Goal: Task Accomplishment & Management: Manage account settings

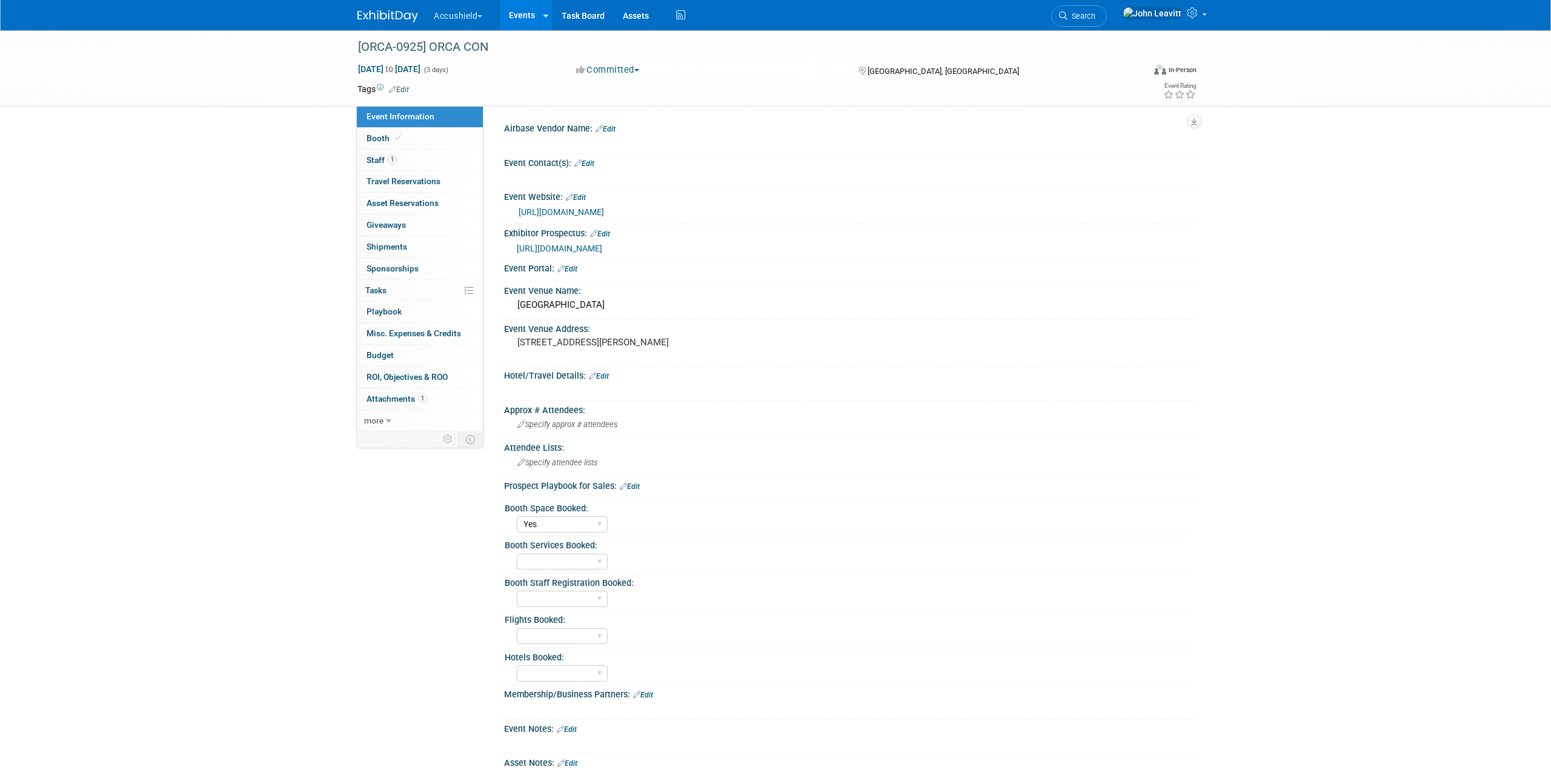
select select "Yes"
click at [389, 21] on img at bounding box center [387, 16] width 60 height 12
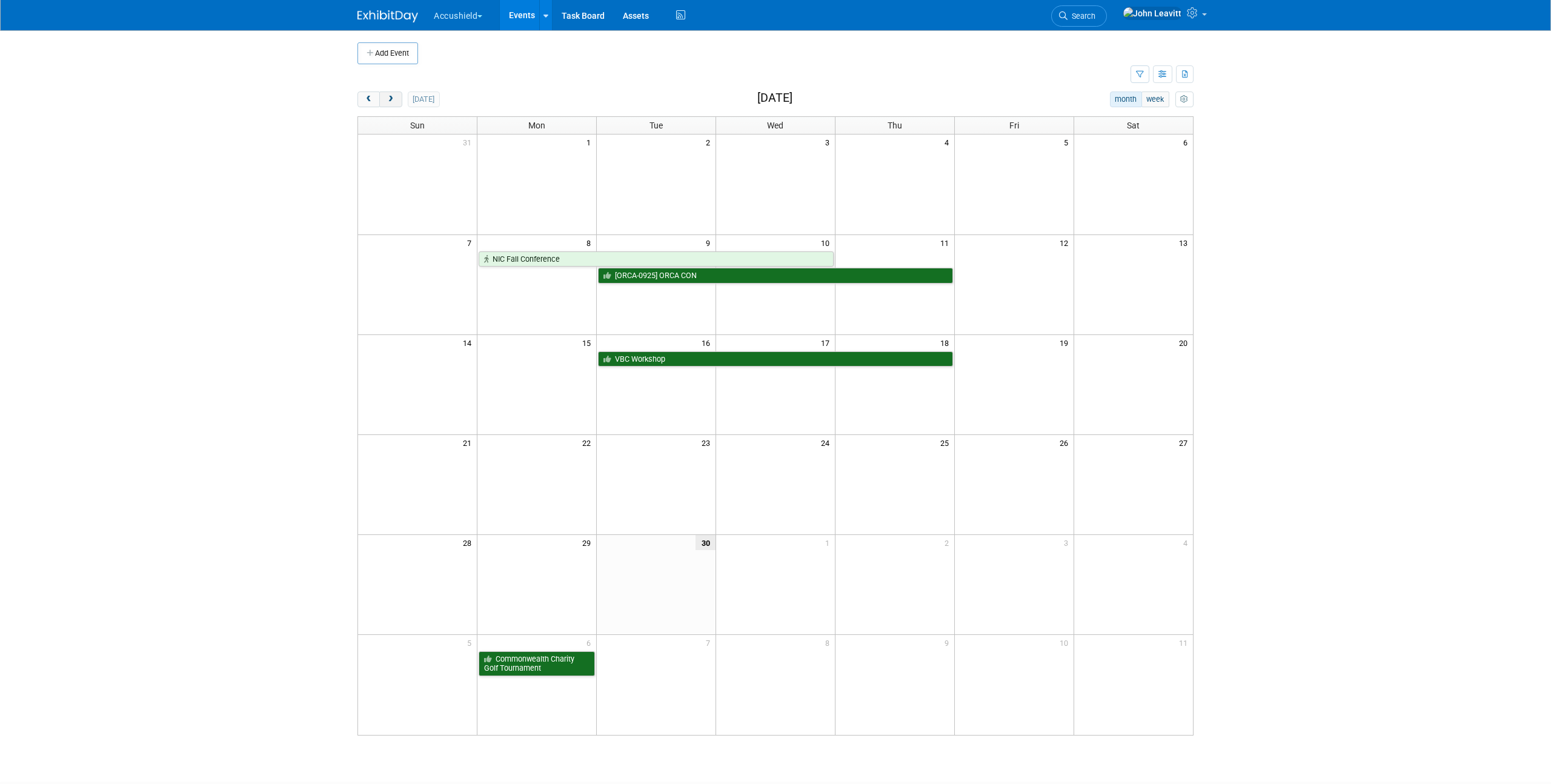
click at [393, 95] on button "next" at bounding box center [390, 99] width 23 height 16
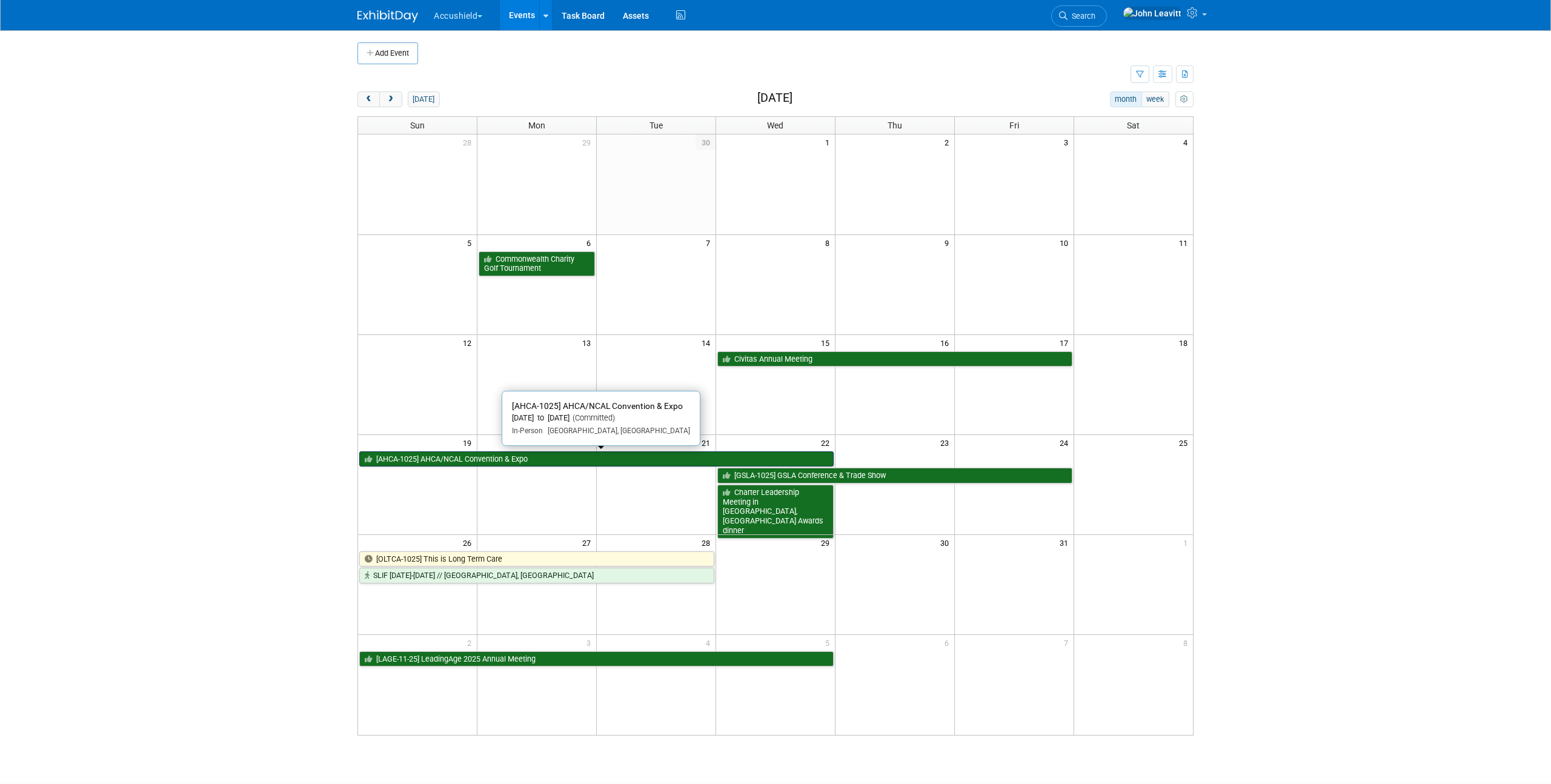
click at [424, 456] on link "[AHCA-1025] AHCA/NCAL Convention & Expo" at bounding box center [596, 459] width 475 height 16
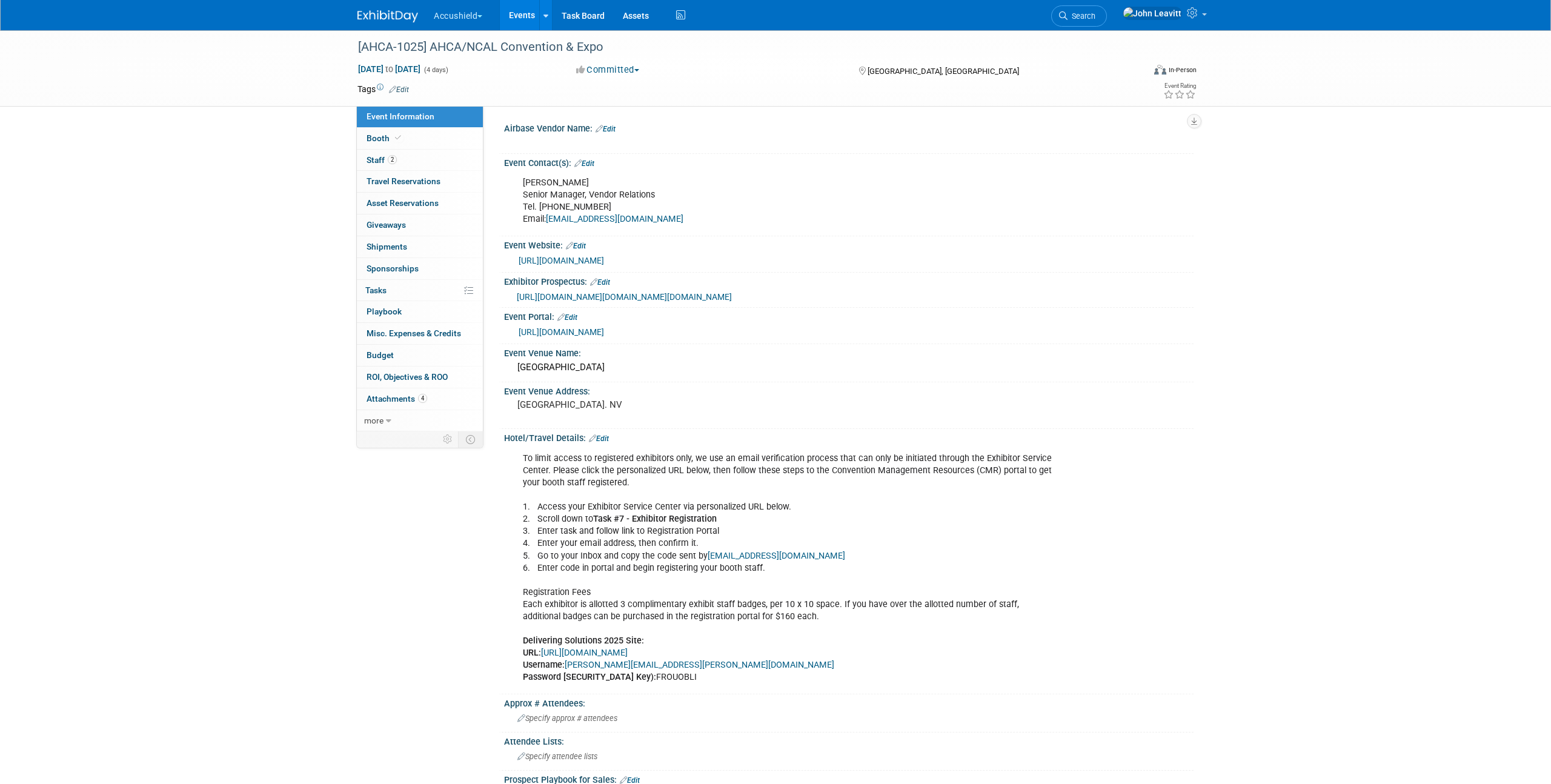
select select "Yes"
select select "WIP"
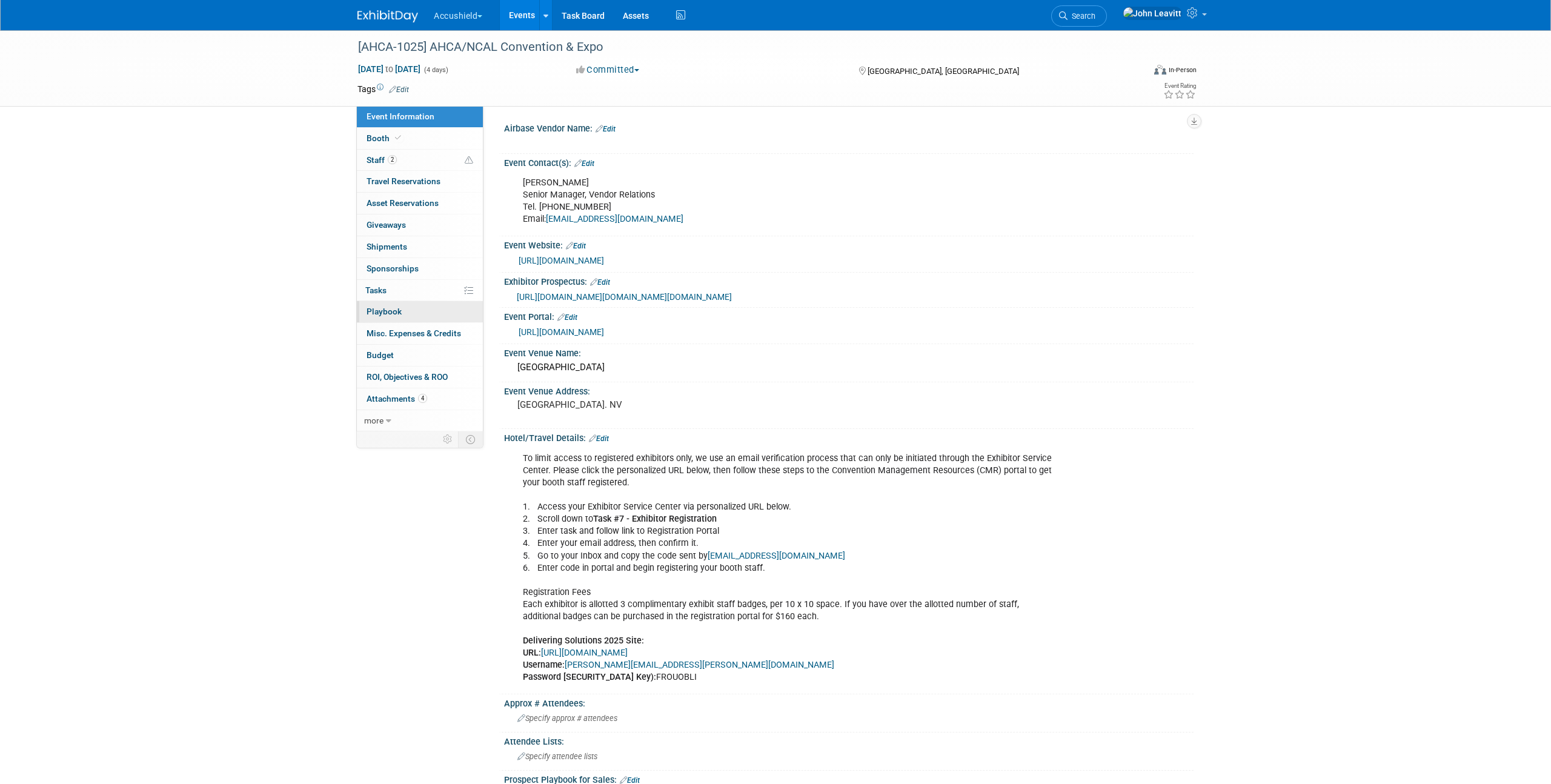
click at [401, 312] on span "Playbook 0" at bounding box center [385, 311] width 36 height 10
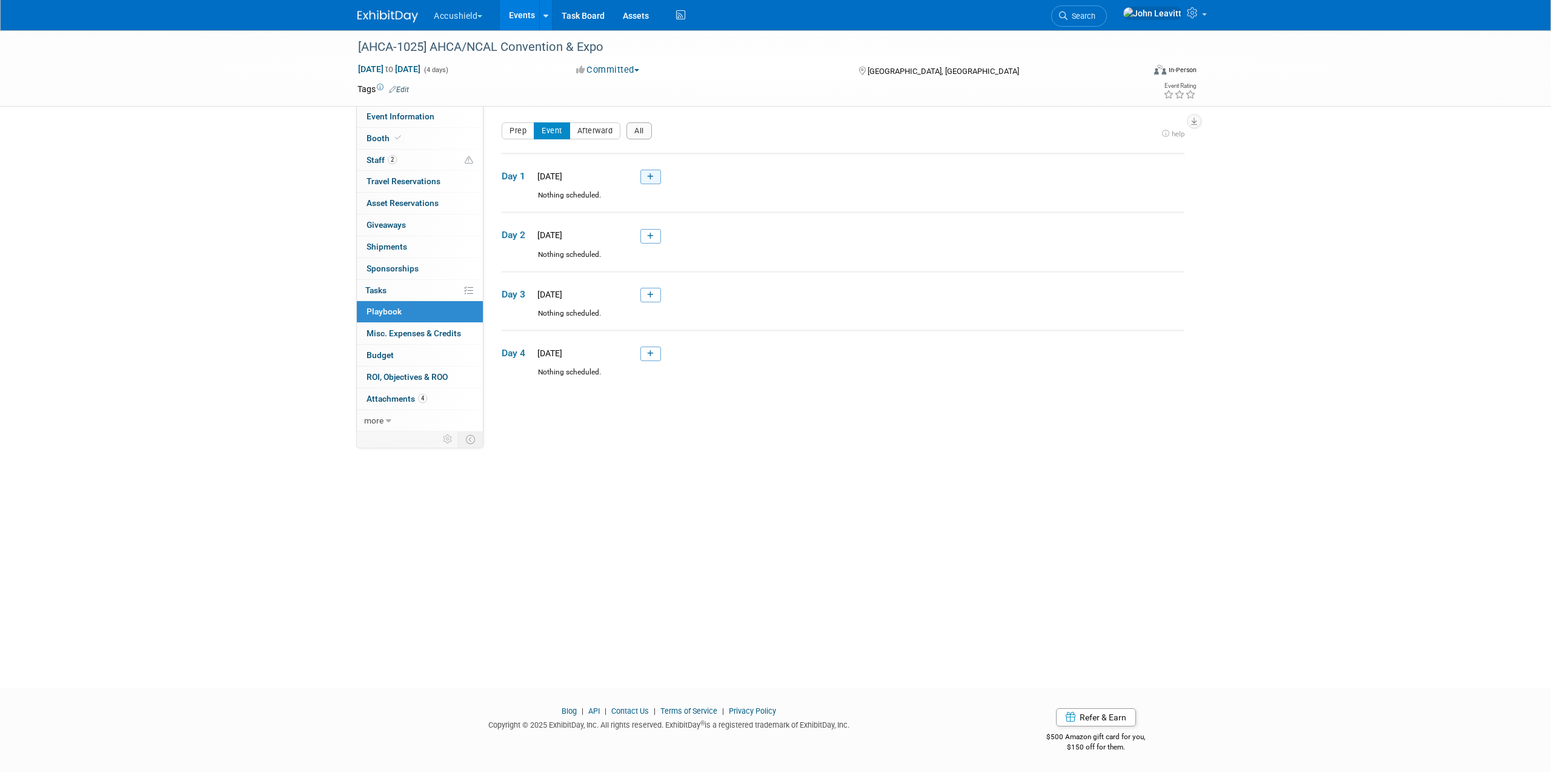
click at [649, 178] on icon at bounding box center [650, 176] width 7 height 7
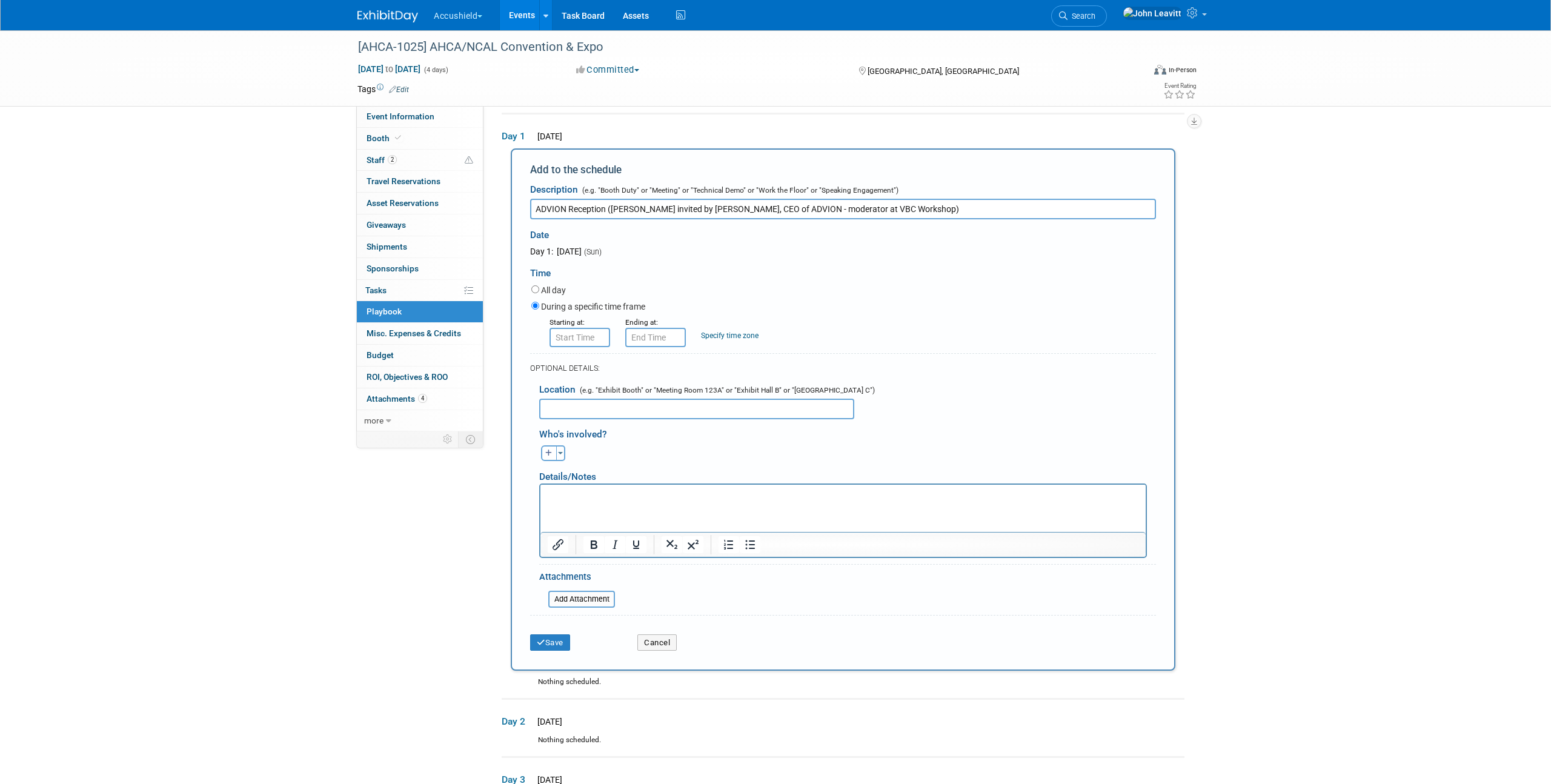
type input "ADVION Reception (Accushield invited by Cynthia Morton, CEO of ADVION - moderat…"
click at [581, 342] on input "8:00 AM" at bounding box center [579, 337] width 60 height 20
click at [576, 420] on span at bounding box center [577, 419] width 21 height 21
click at [691, 392] on button "AM" at bounding box center [684, 392] width 22 height 21
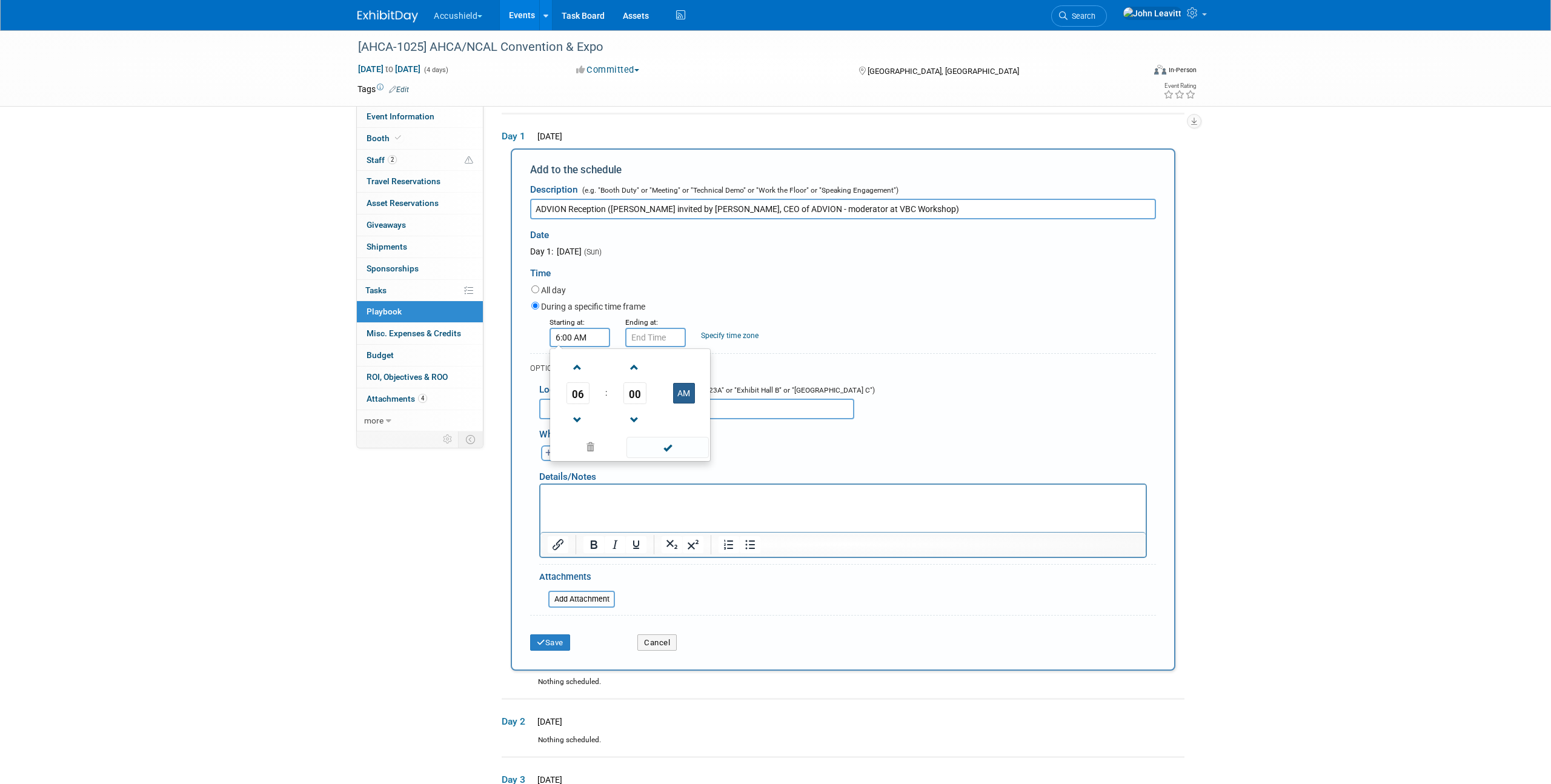
type input "6:00 PM"
click at [653, 332] on input "6:00 PM" at bounding box center [655, 337] width 60 height 20
click at [649, 368] on span at bounding box center [653, 367] width 21 height 21
type input "8:00 PM"
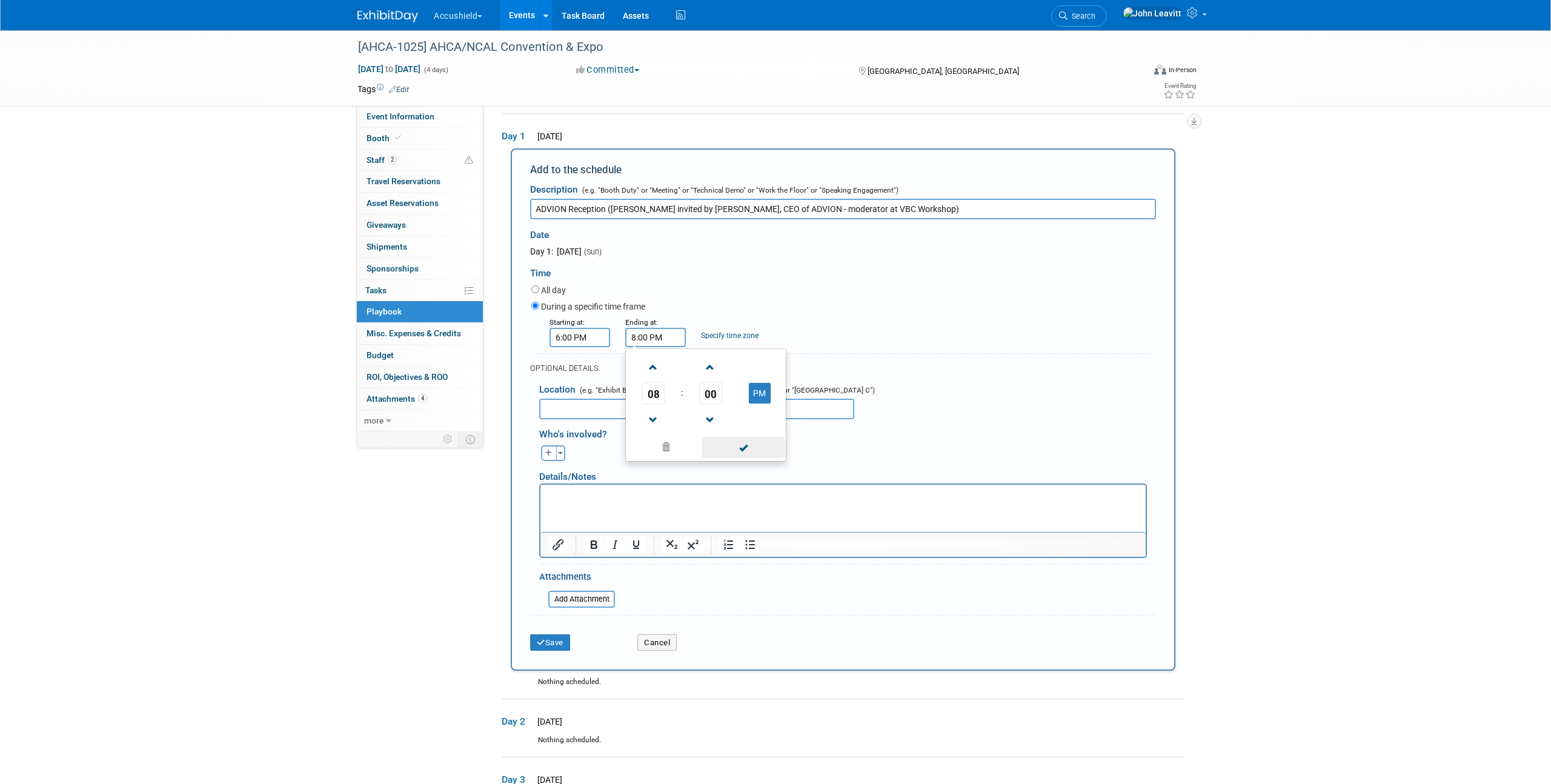
click at [737, 444] on span at bounding box center [743, 447] width 82 height 21
click at [634, 407] on input "text" at bounding box center [696, 408] width 315 height 21
paste input "Oceanside Ballroom"
type input "Oceanside Ballroom"
click at [553, 646] on button "Save" at bounding box center [550, 642] width 40 height 17
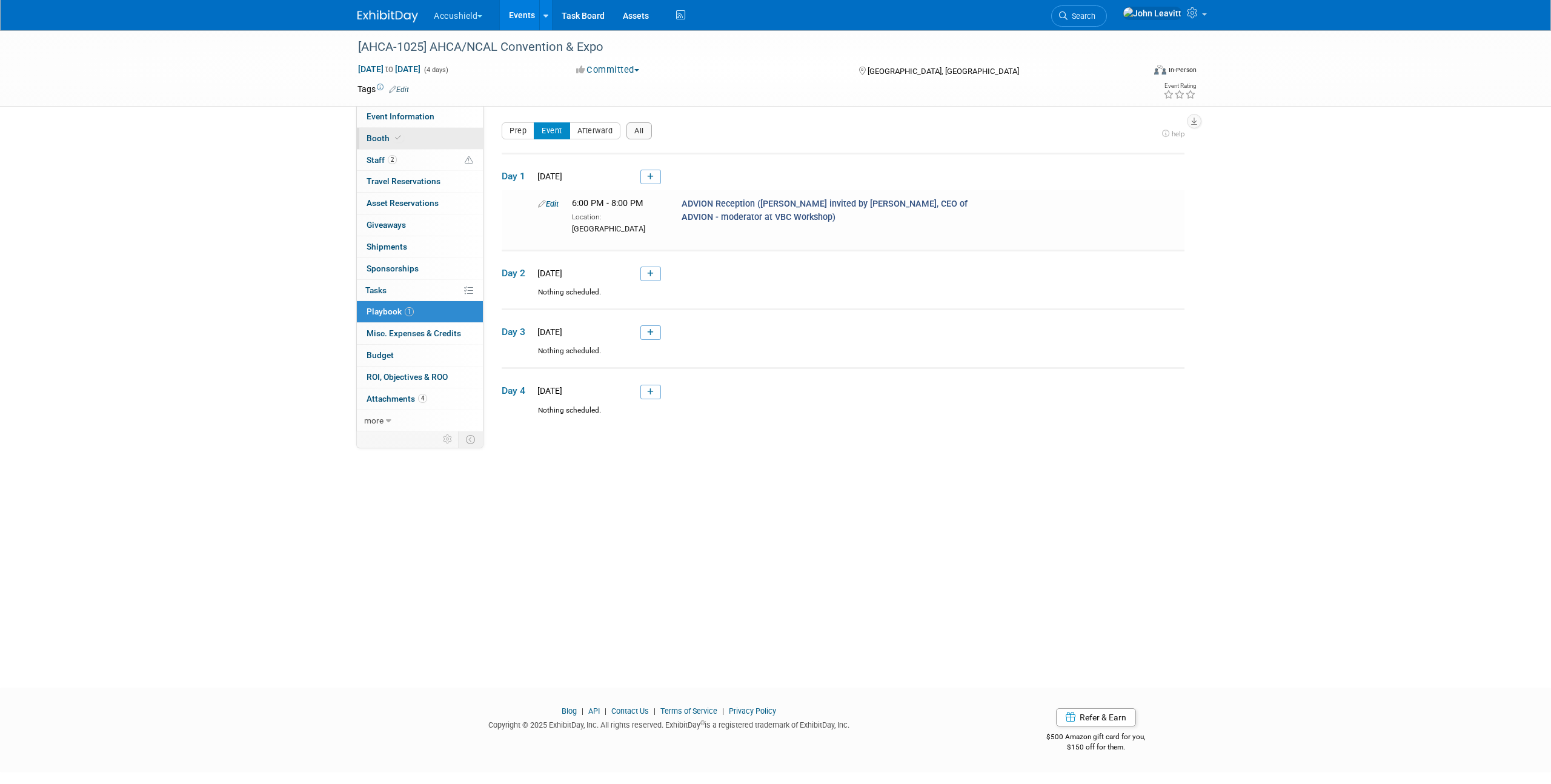
click at [405, 139] on link "Booth" at bounding box center [419, 137] width 126 height 21
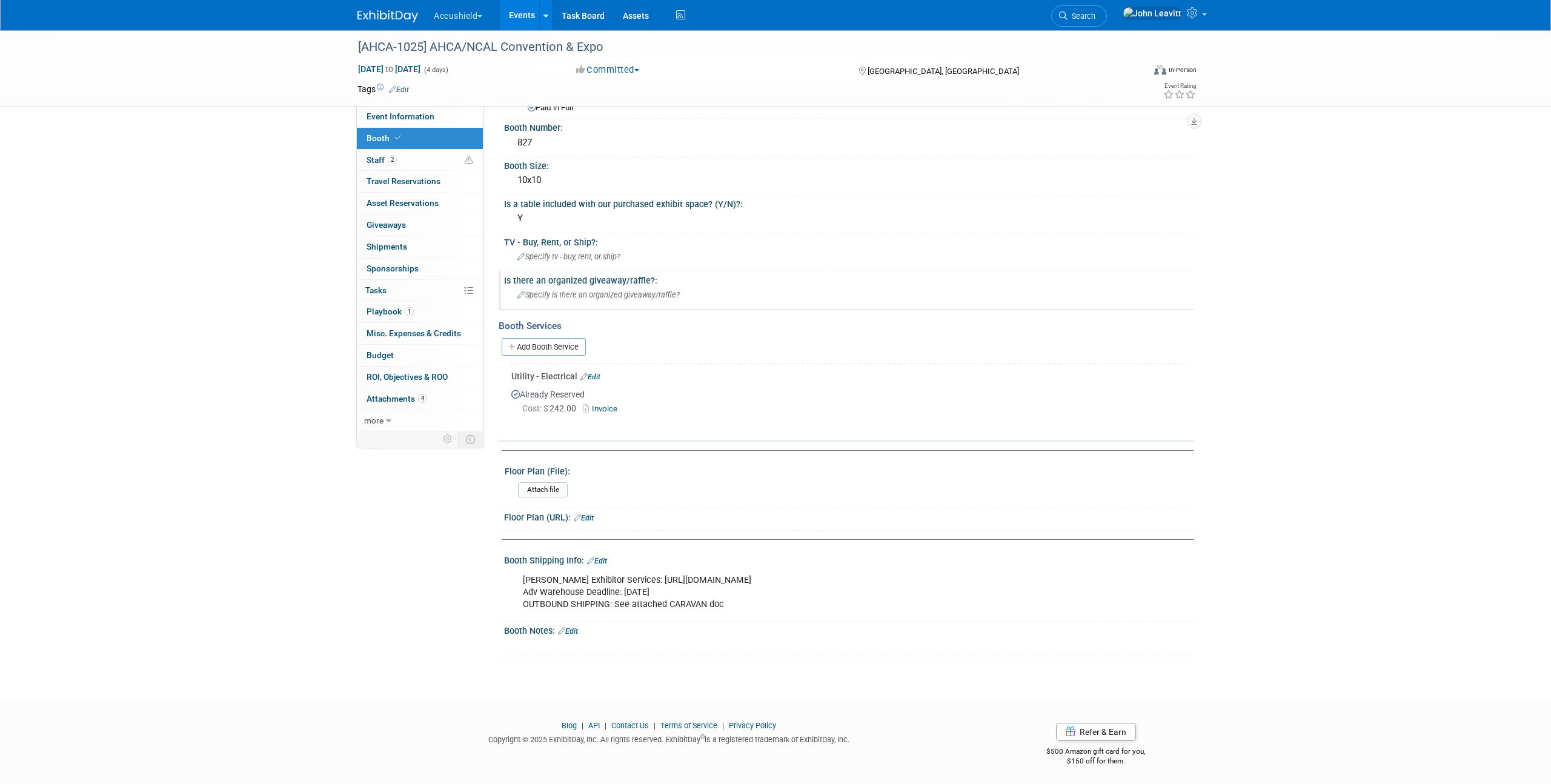
scroll to position [115, 0]
click at [379, 21] on img at bounding box center [387, 16] width 60 height 12
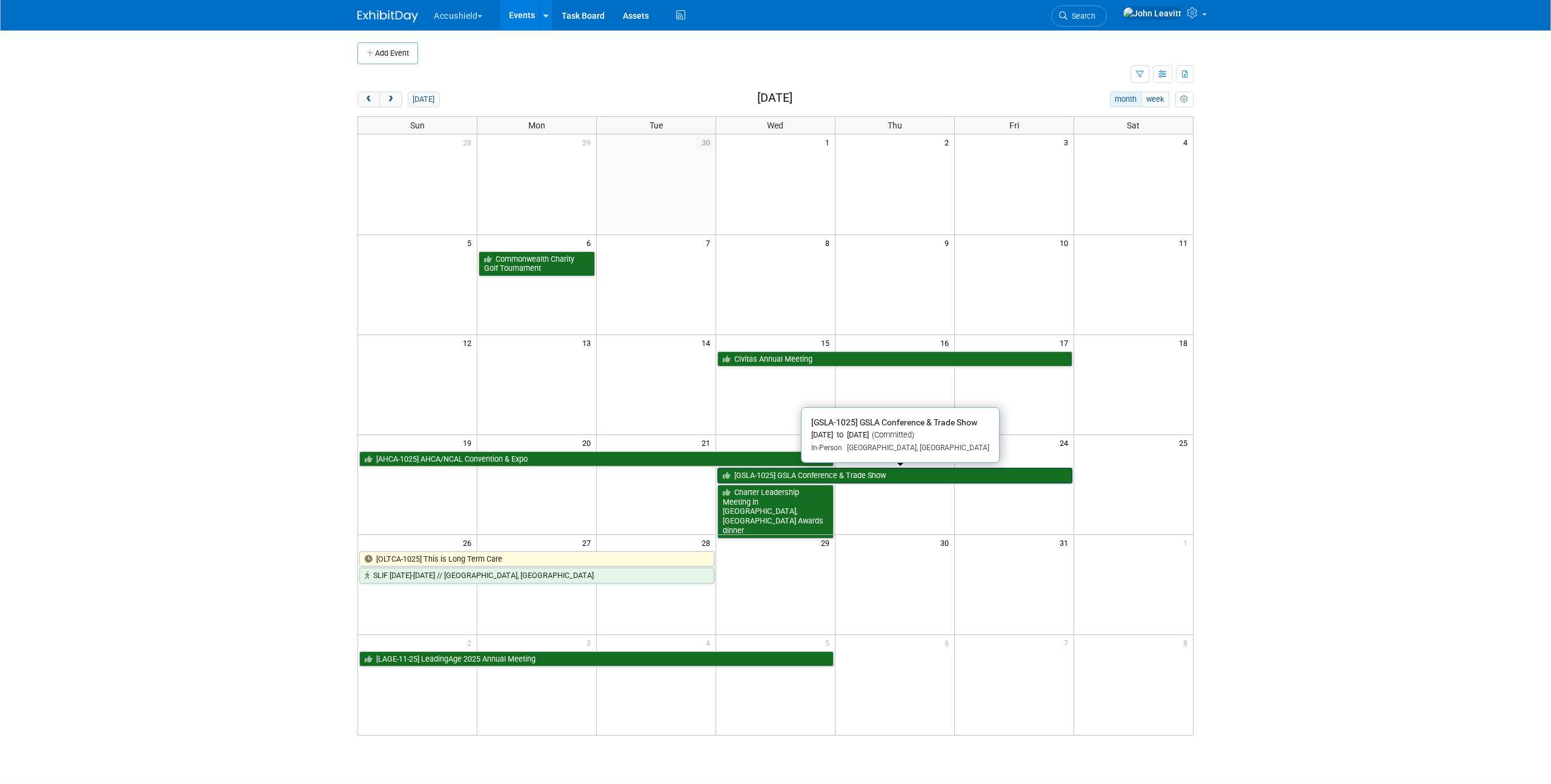
click at [882, 470] on link "[GSLA-1025] GSLA Conference & Trade Show" at bounding box center [894, 476] width 355 height 16
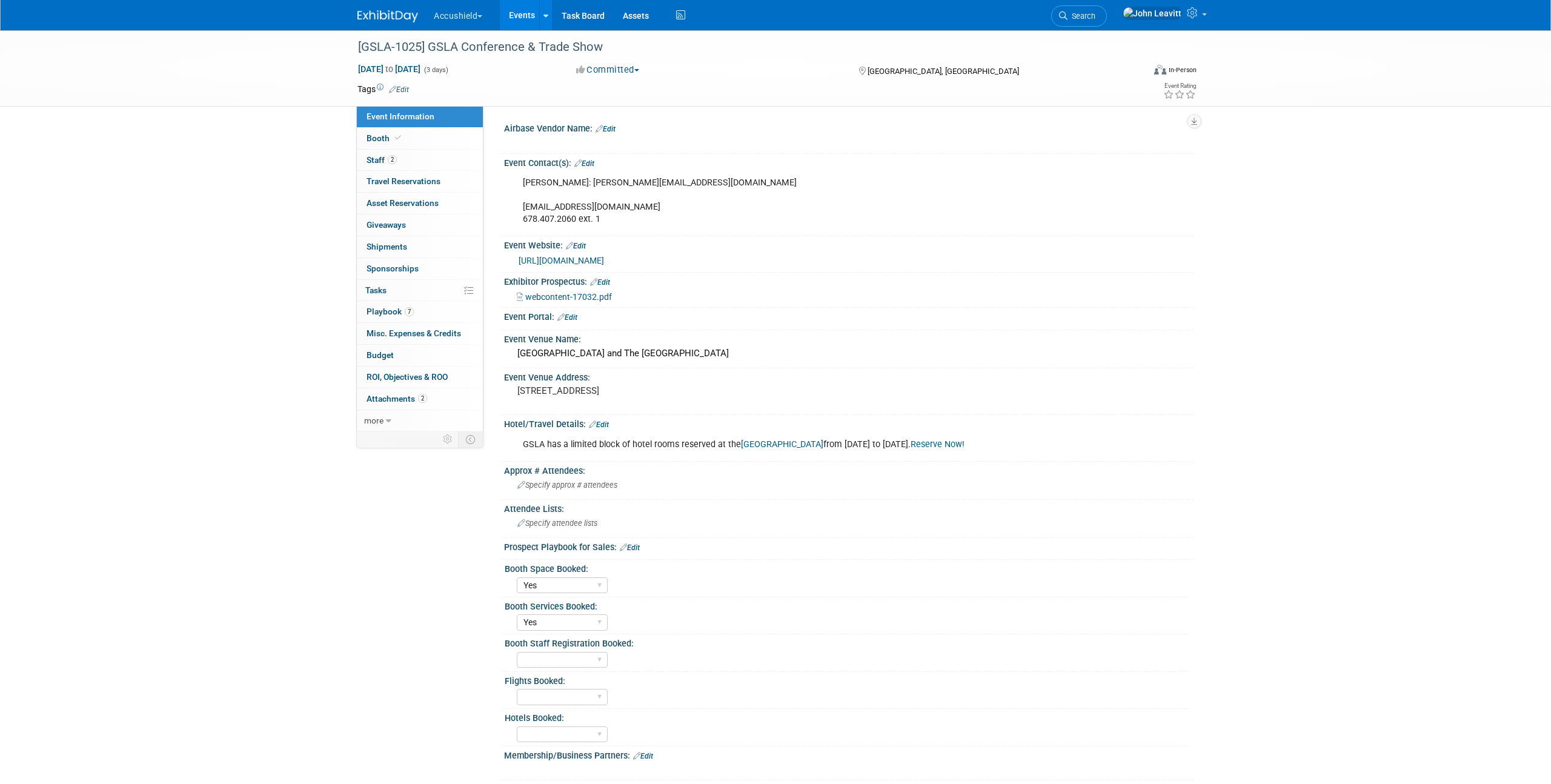
select select "Yes"
click at [390, 143] on link "Booth" at bounding box center [419, 137] width 126 height 21
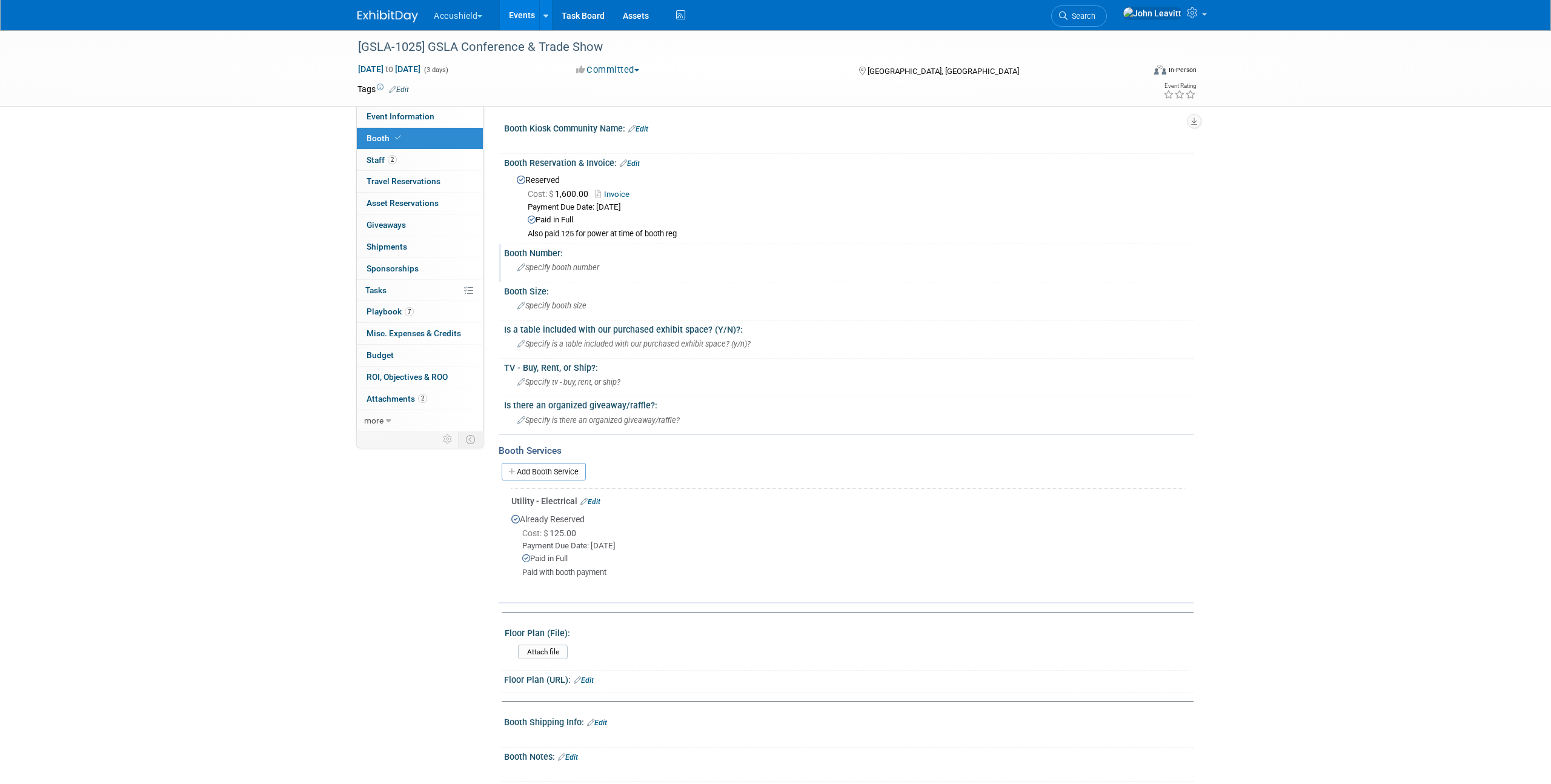
click at [542, 268] on span "Specify booth number" at bounding box center [558, 267] width 82 height 9
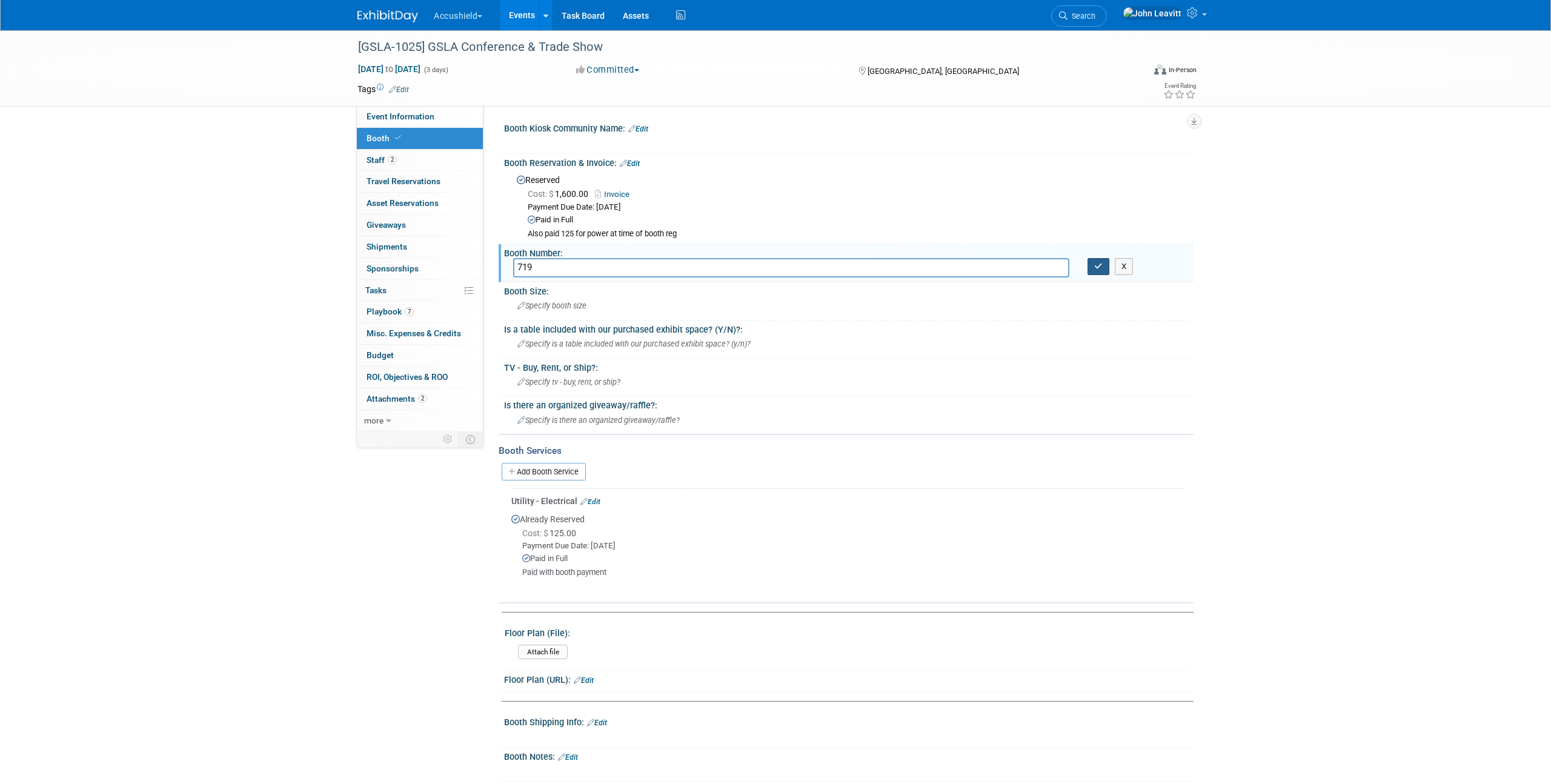
type input "719"
click at [1093, 273] on button "button" at bounding box center [1098, 266] width 22 height 17
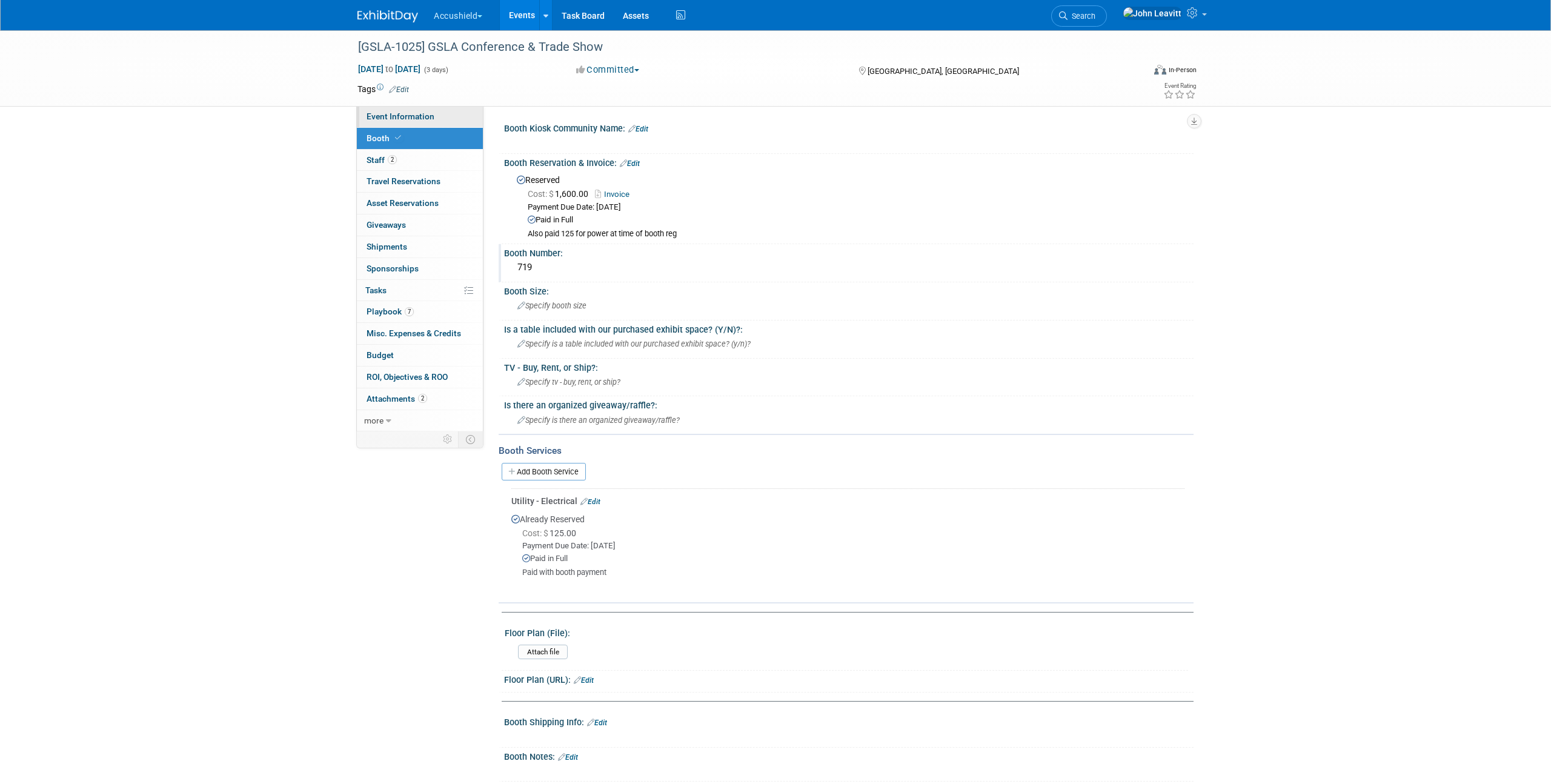
click at [393, 116] on span "Event Information" at bounding box center [401, 117] width 68 height 10
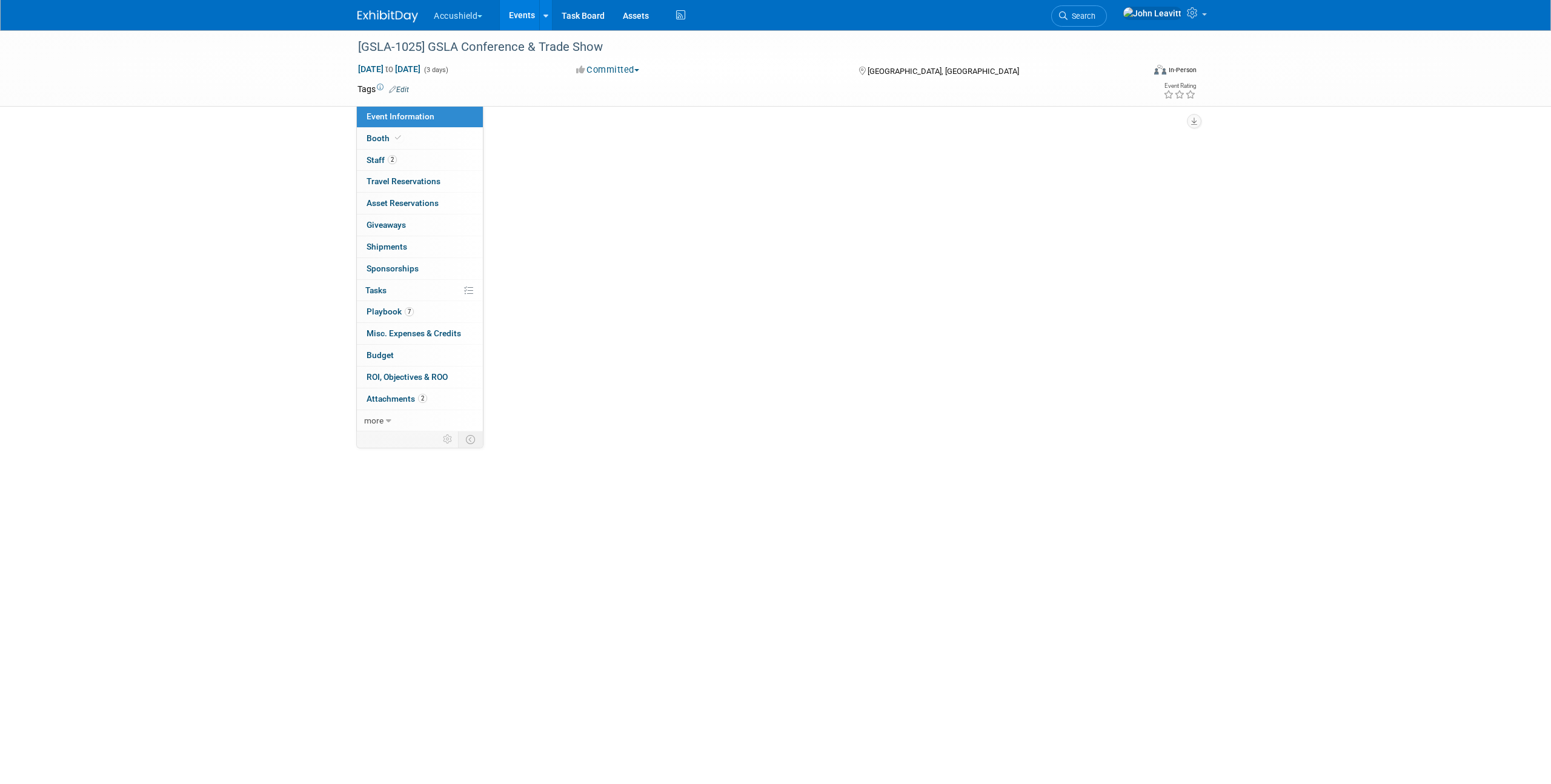
select select "Yes"
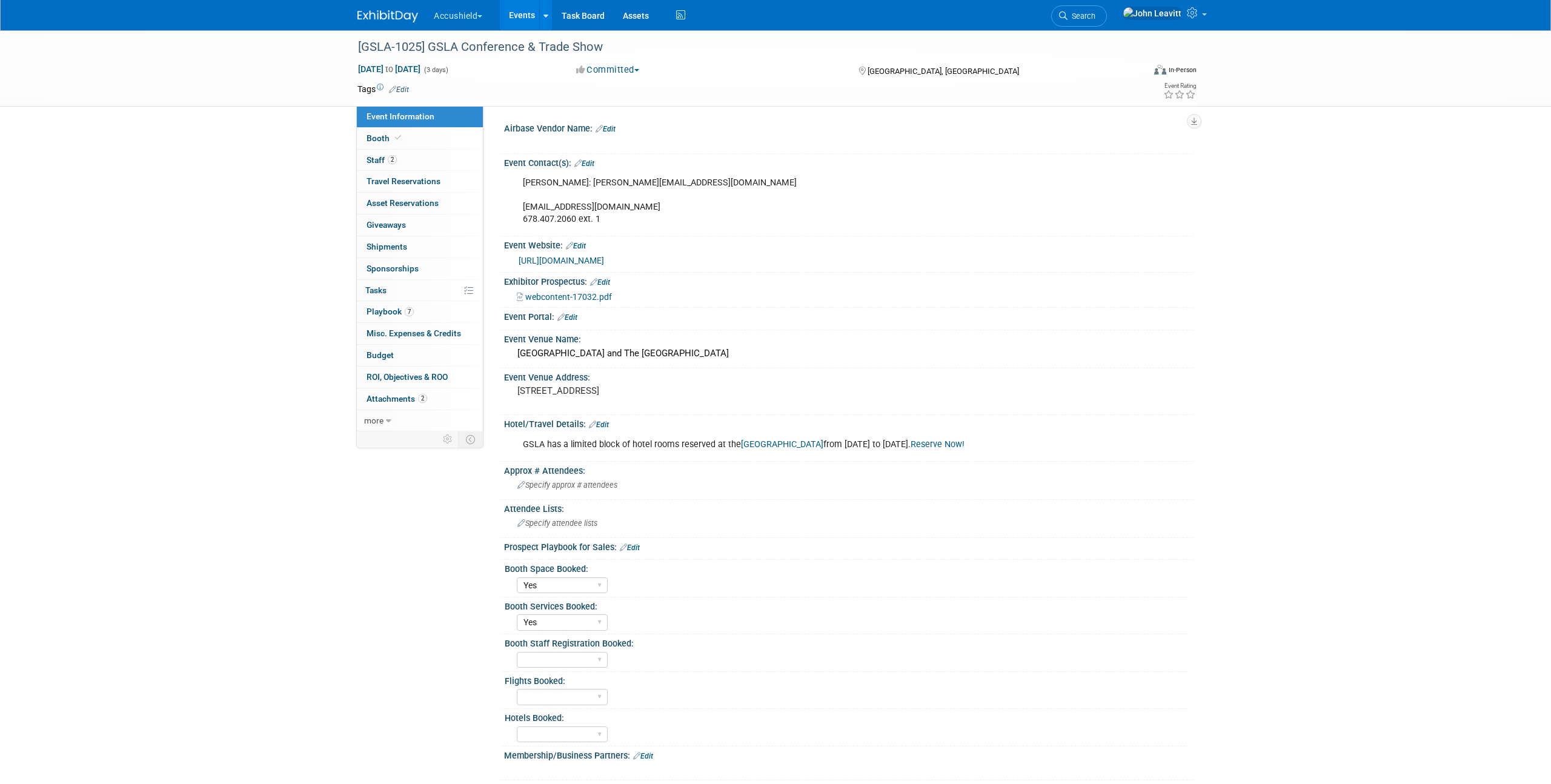
click at [573, 318] on link "Edit" at bounding box center [567, 317] width 20 height 9
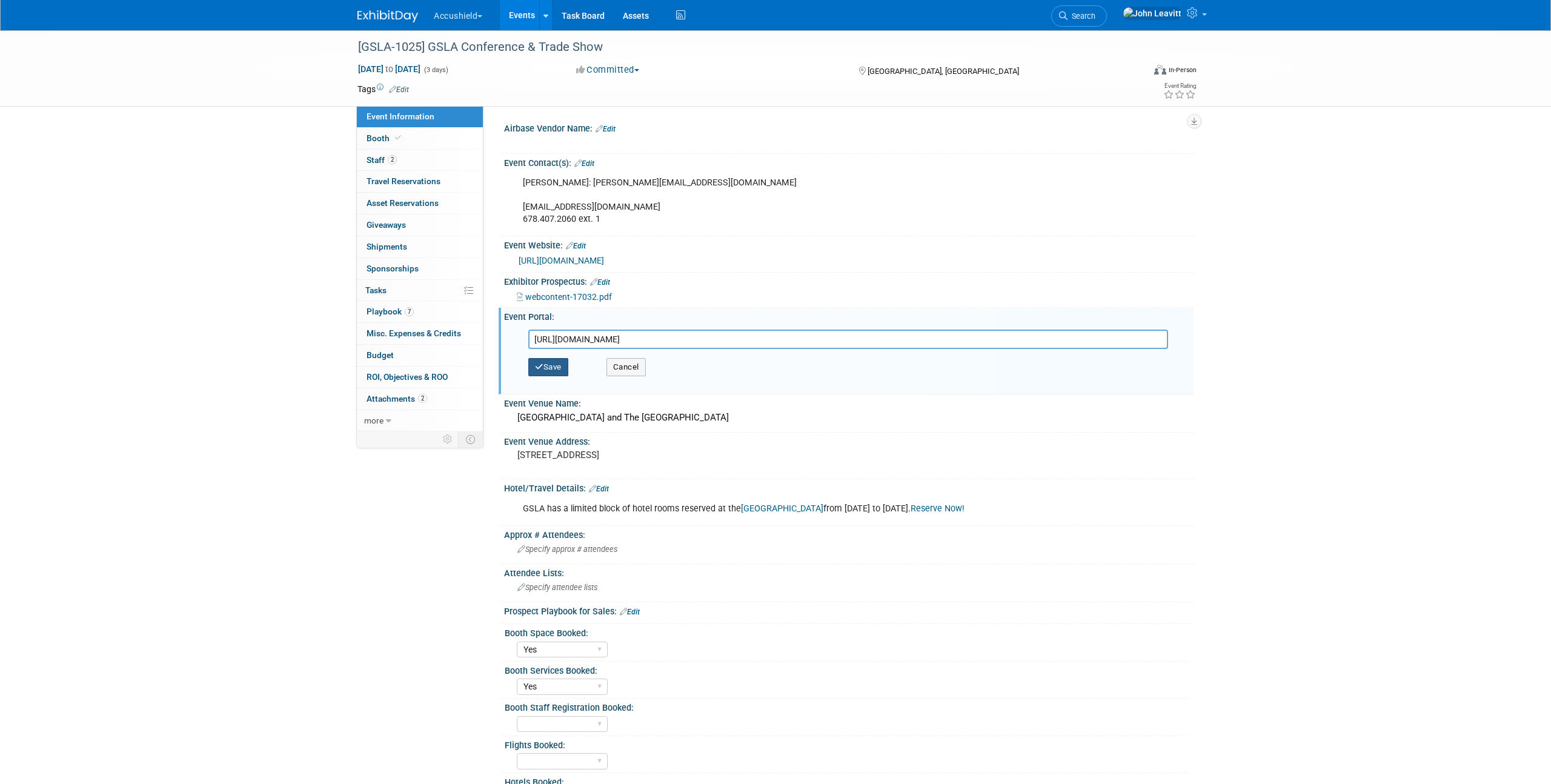
type input "https://rpmxpo.boomerecommerce.com/Home/Pages/Event/EventHome.aspx"
click at [549, 369] on button "Save" at bounding box center [548, 367] width 40 height 18
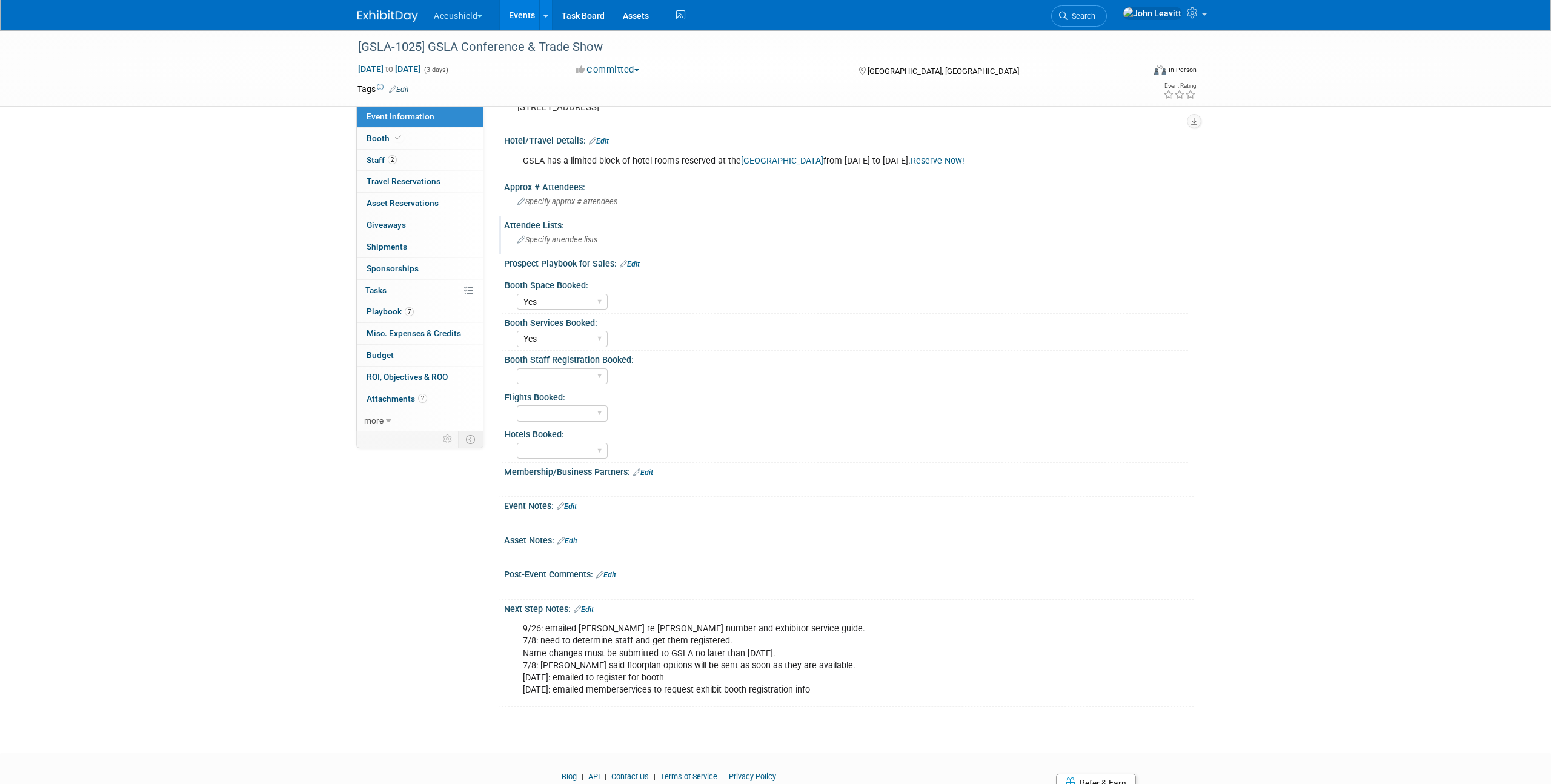
scroll to position [303, 0]
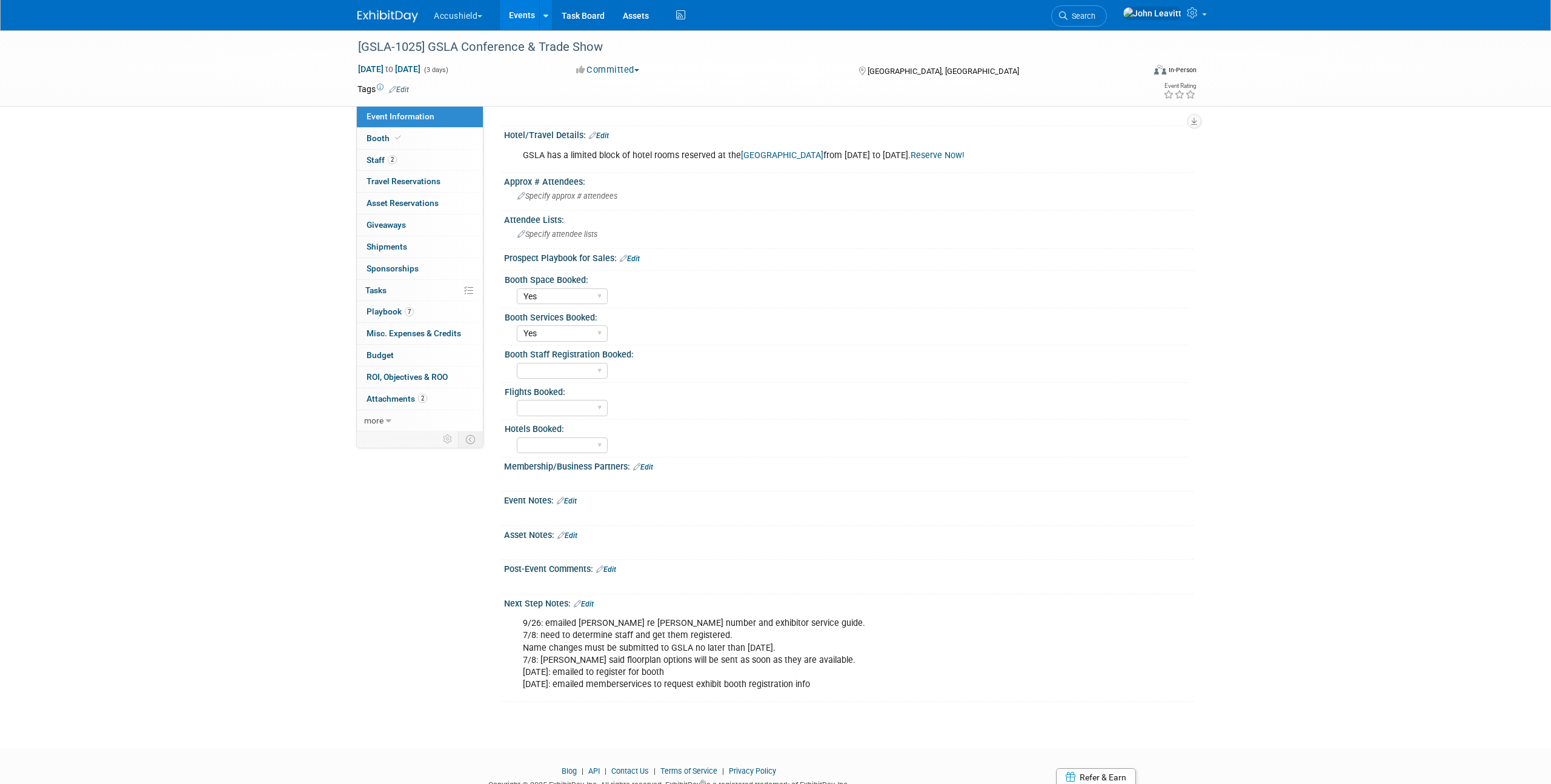
click at [572, 505] on link "Edit" at bounding box center [567, 500] width 20 height 9
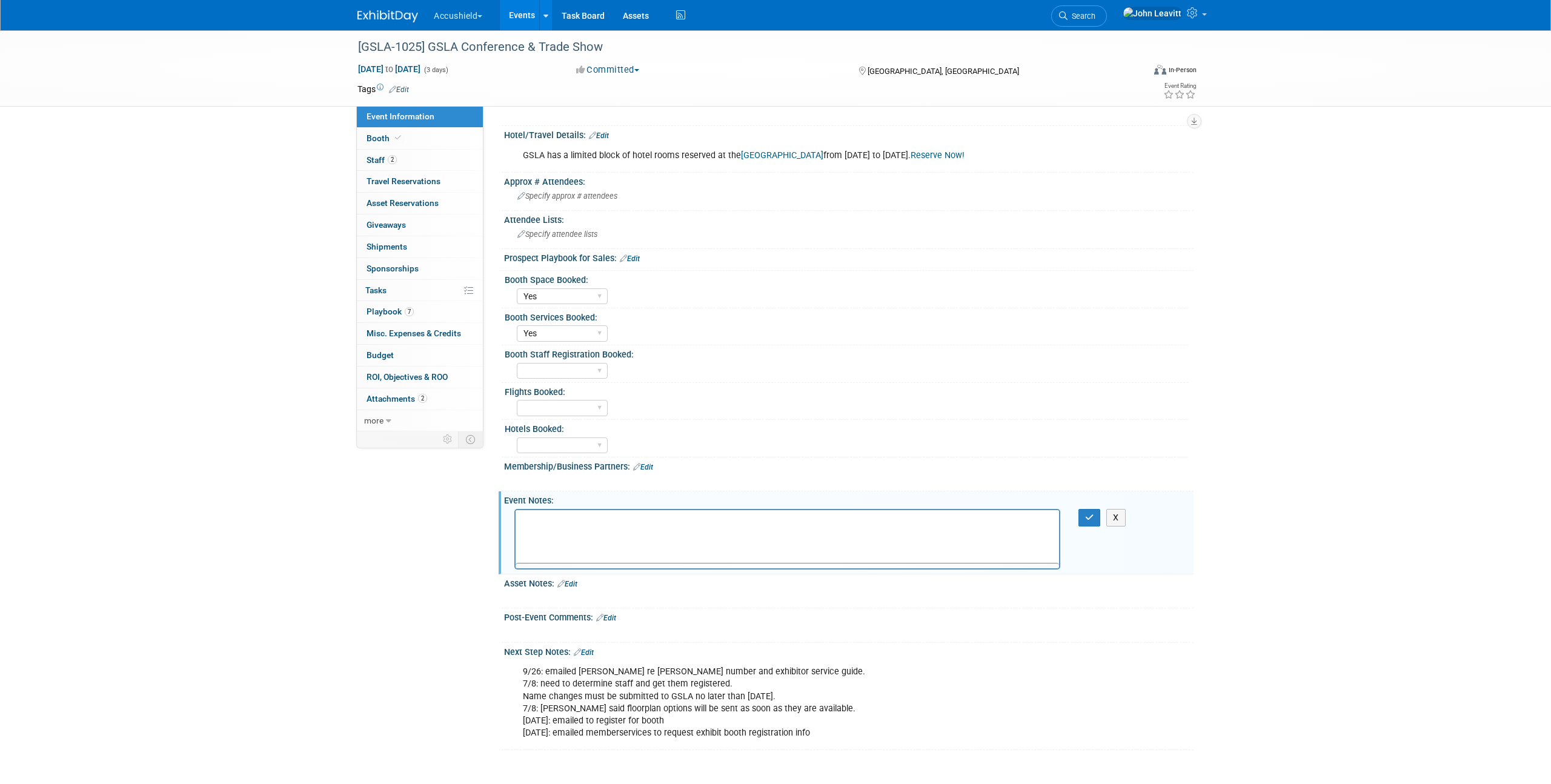
scroll to position [0, 0]
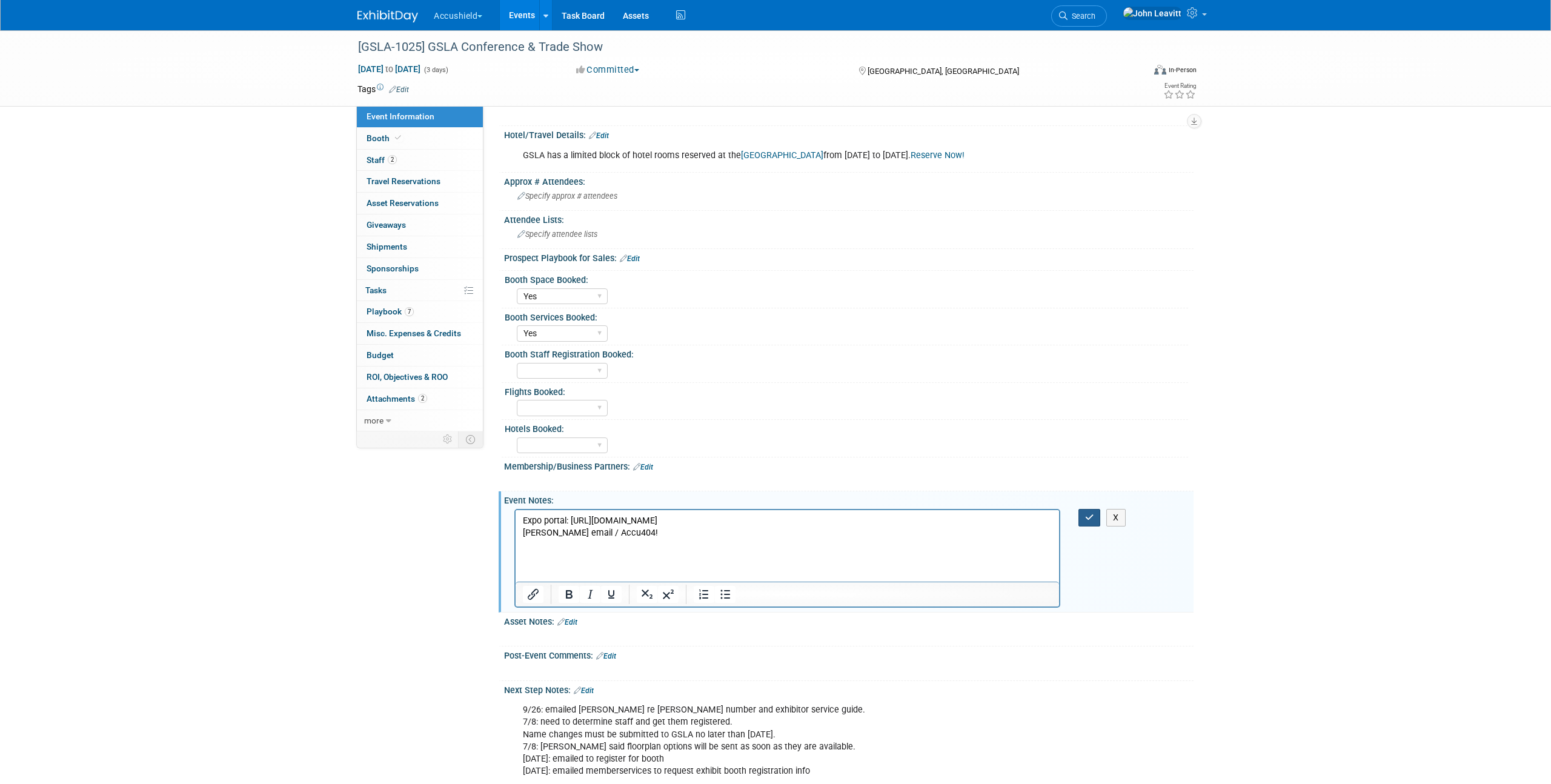
click at [1091, 521] on icon "button" at bounding box center [1089, 517] width 9 height 9
